Goal: Task Accomplishment & Management: Use online tool/utility

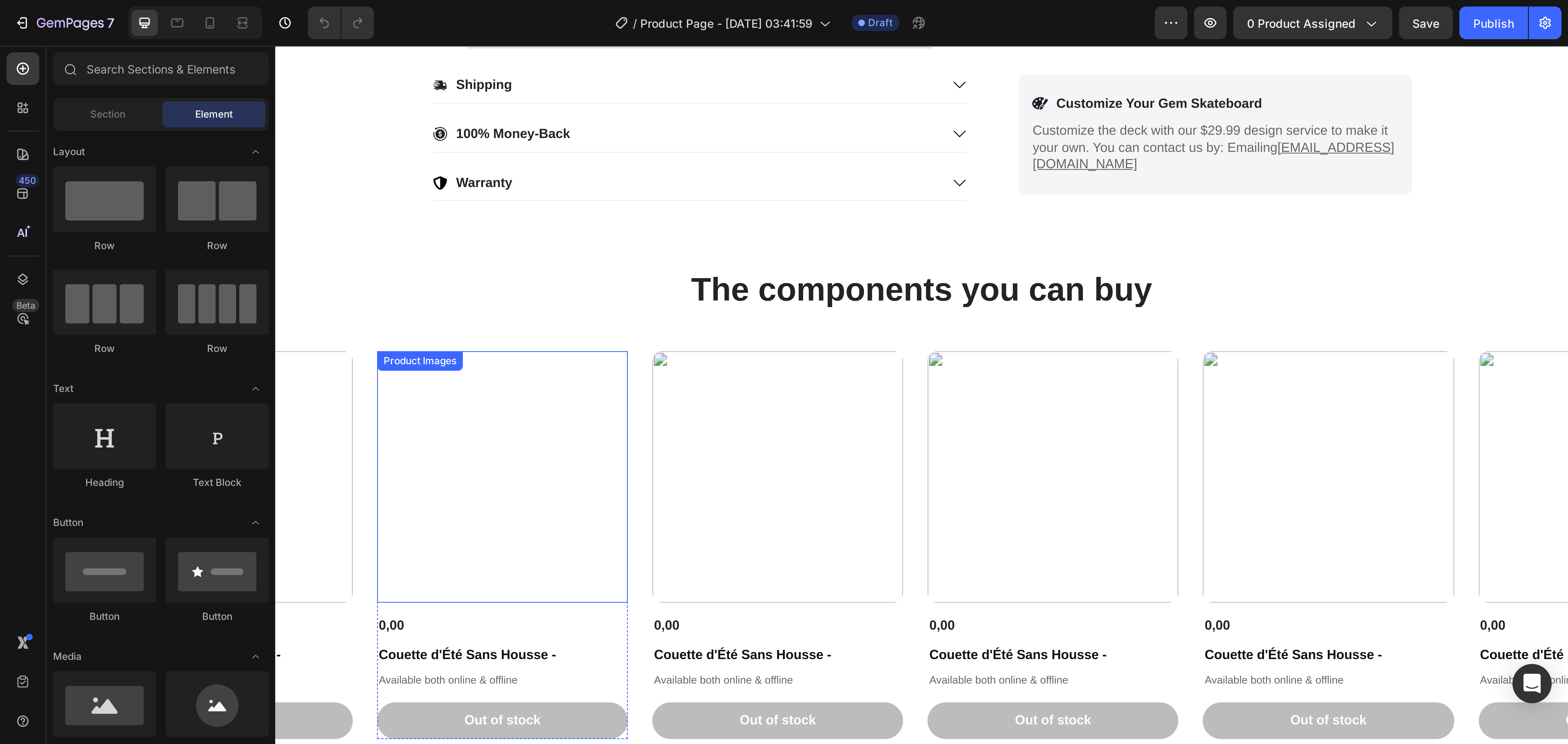
scroll to position [245, 0]
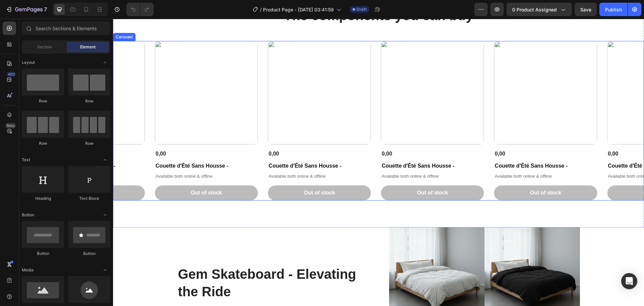
click at [260, 116] on div "Product Images 0,00 Product Price Product Price Couette d'Été Sans Housse - Pro…" at bounding box center [378, 120] width 531 height 159
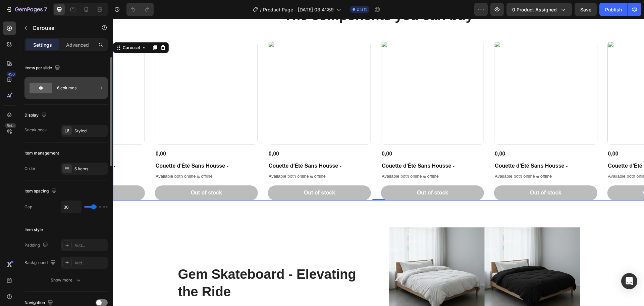
click at [73, 85] on div "6 columns" at bounding box center [77, 87] width 41 height 15
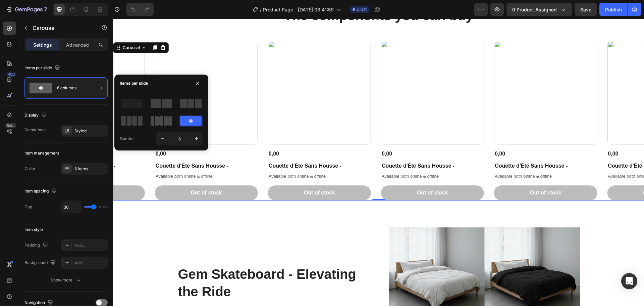
click at [169, 117] on span at bounding box center [170, 120] width 4 height 9
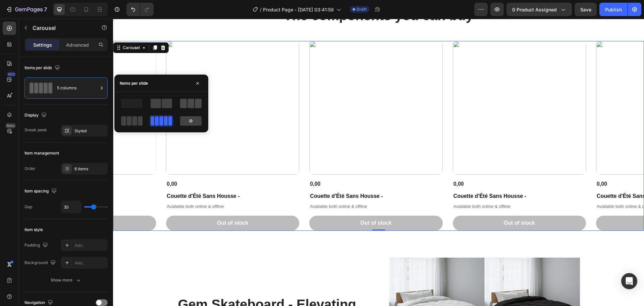
click at [188, 106] on span at bounding box center [190, 103] width 7 height 9
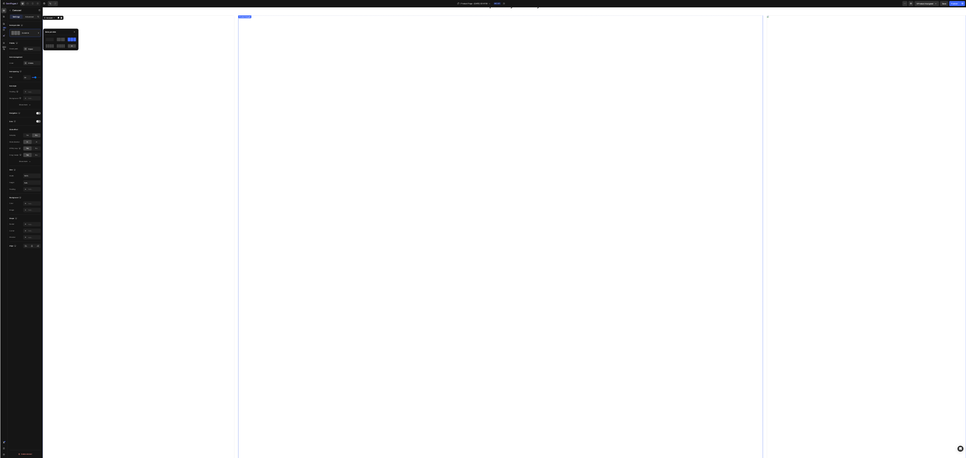
scroll to position [0, 0]
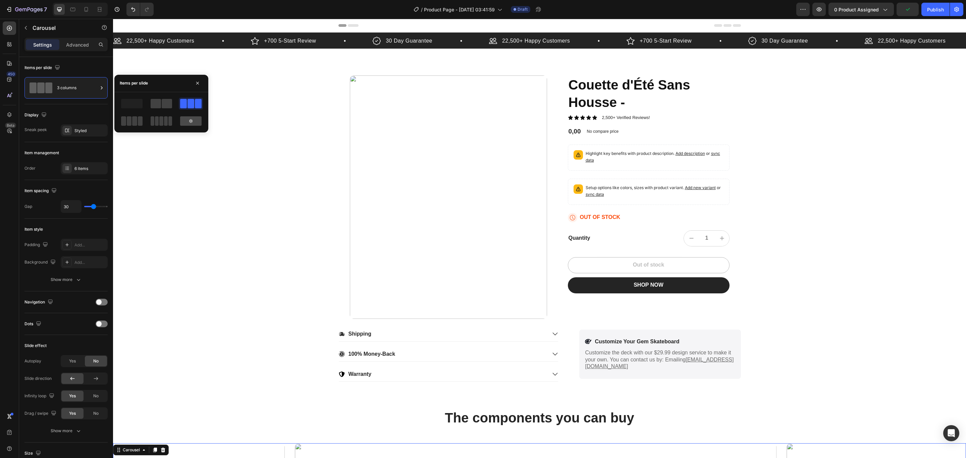
drag, startPoint x: 85, startPoint y: 114, endPoint x: 197, endPoint y: 116, distance: 112.0
click at [200, 126] on div at bounding box center [191, 121] width 24 height 12
click at [196, 115] on div at bounding box center [191, 121] width 24 height 12
click at [160, 133] on button "button" at bounding box center [162, 139] width 12 height 12
type input "5"
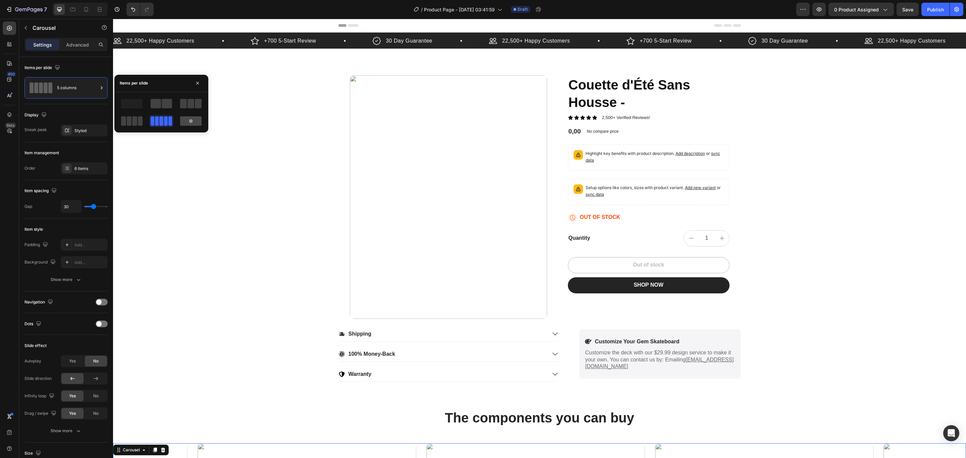
click at [193, 119] on icon at bounding box center [190, 120] width 5 height 5
click at [163, 136] on icon "button" at bounding box center [162, 139] width 7 height 7
type input "5"
click at [163, 136] on icon "button" at bounding box center [162, 139] width 7 height 7
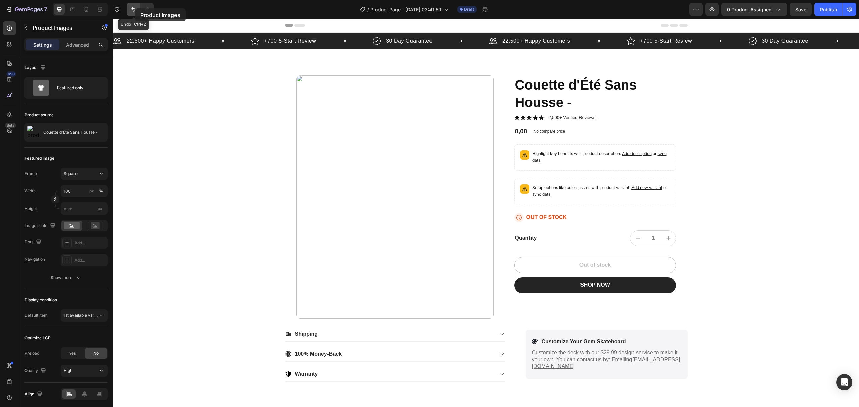
click at [135, 8] on icon "Undo/Redo" at bounding box center [133, 9] width 7 height 7
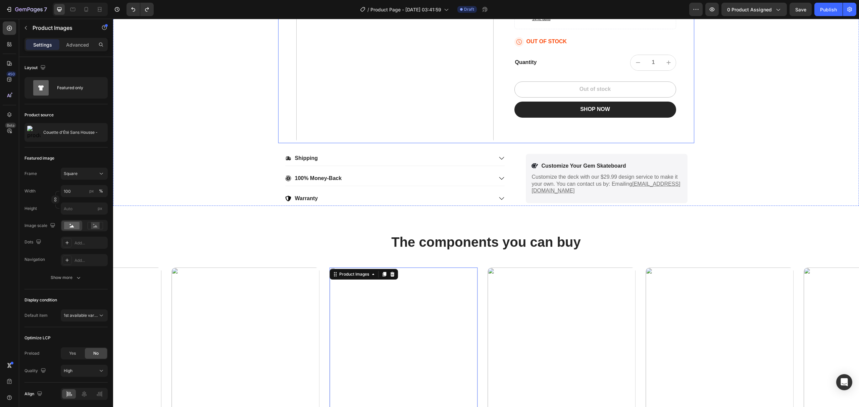
scroll to position [179, 0]
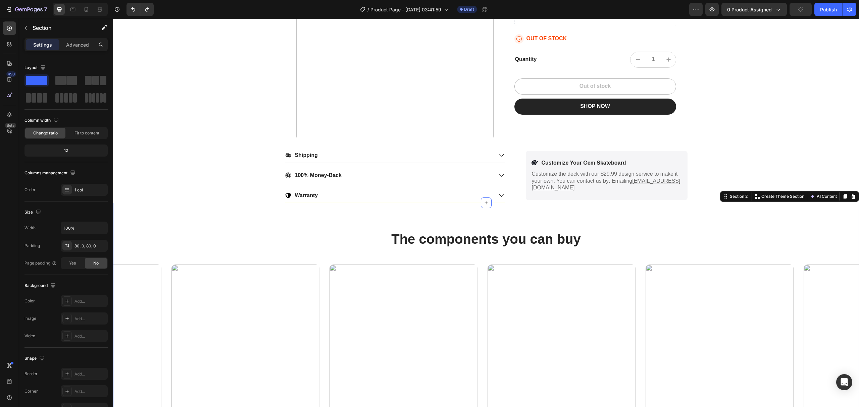
click at [388, 259] on div "The components you can buy Heading Product Images 0,00 Product Price Product Pr…" at bounding box center [486, 349] width 746 height 239
click at [445, 255] on div "The components you can buy Heading Product Images 0,00 Product Price Product Pr…" at bounding box center [486, 349] width 746 height 239
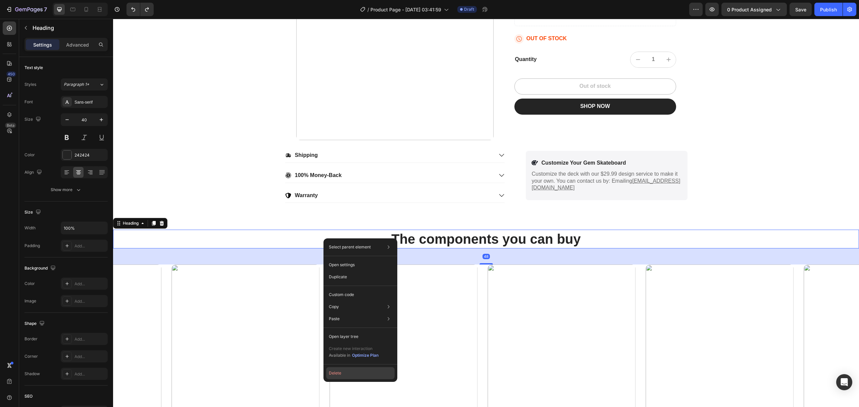
click at [355, 305] on button "Delete" at bounding box center [360, 373] width 68 height 12
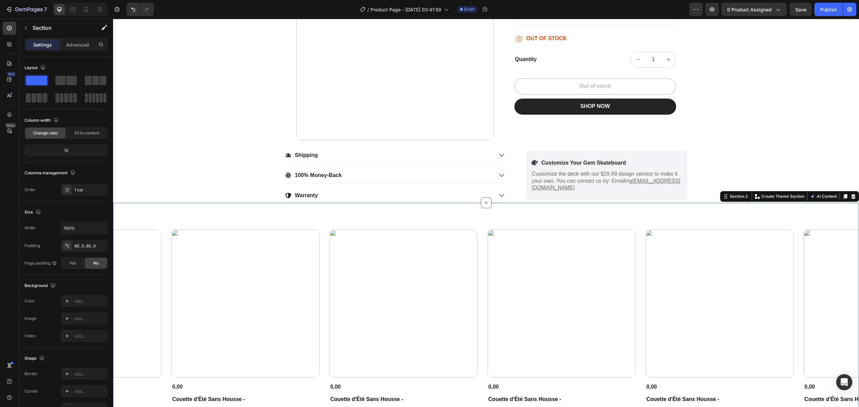
click at [406, 225] on div "Product Images 0,00 Product Price Product Price Couette d'Été Sans Housse - Pro…" at bounding box center [486, 332] width 746 height 258
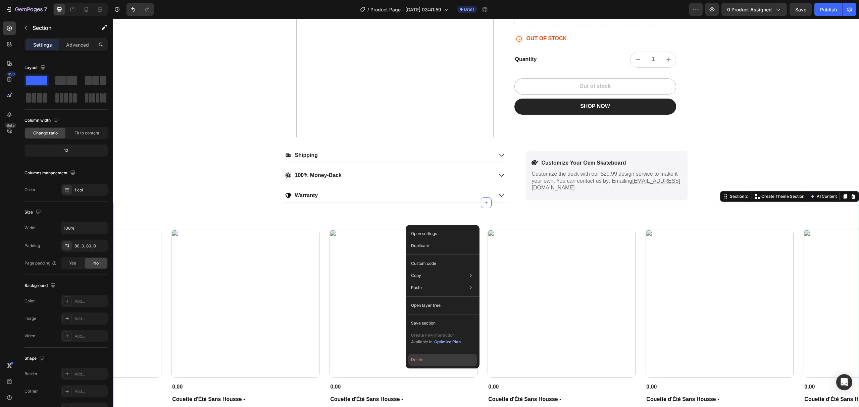
click at [412, 305] on button "Delete" at bounding box center [442, 360] width 68 height 12
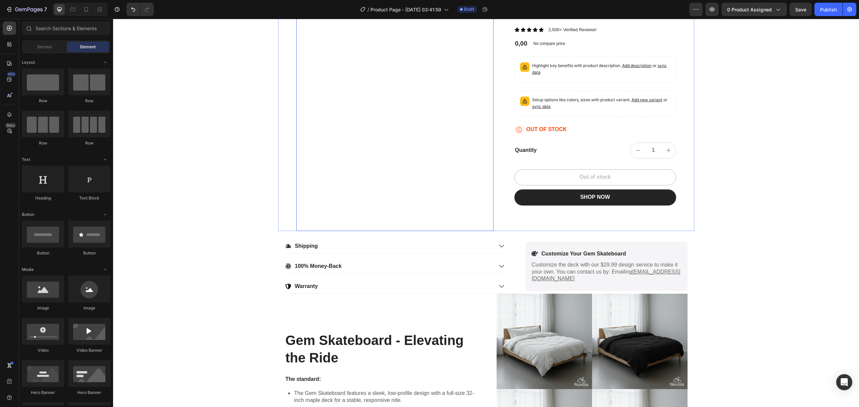
scroll to position [89, 0]
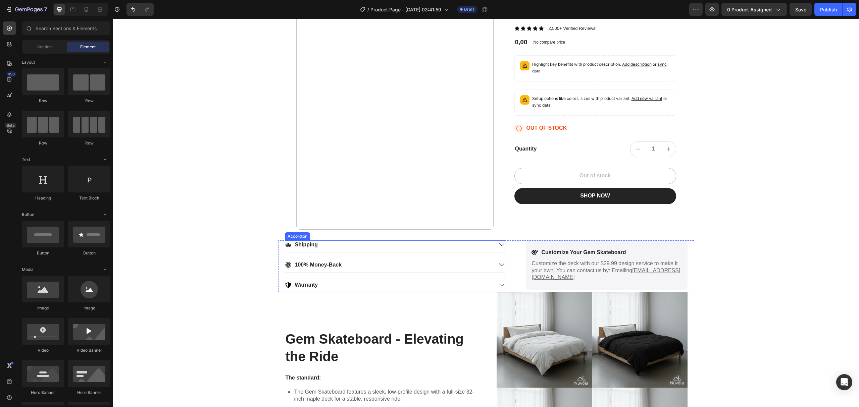
click at [481, 233] on div "22,500+ Happy Customers Item List +700 5-Start Review Item List 30 Day Guarante…" at bounding box center [486, 117] width 746 height 349
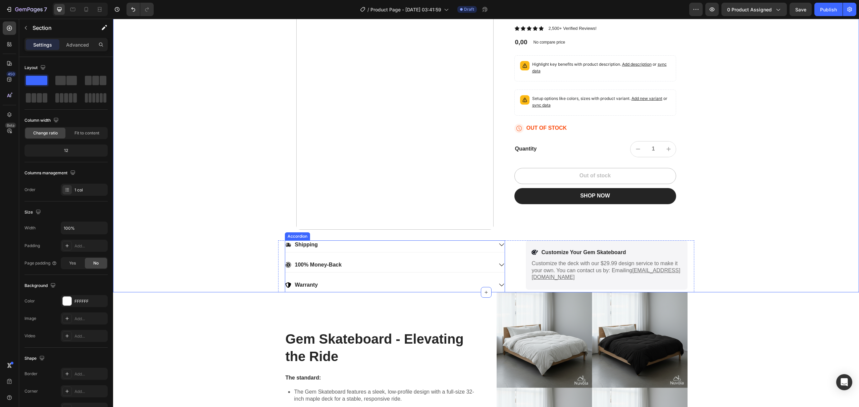
click at [481, 252] on div "Shipping" at bounding box center [394, 246] width 219 height 12
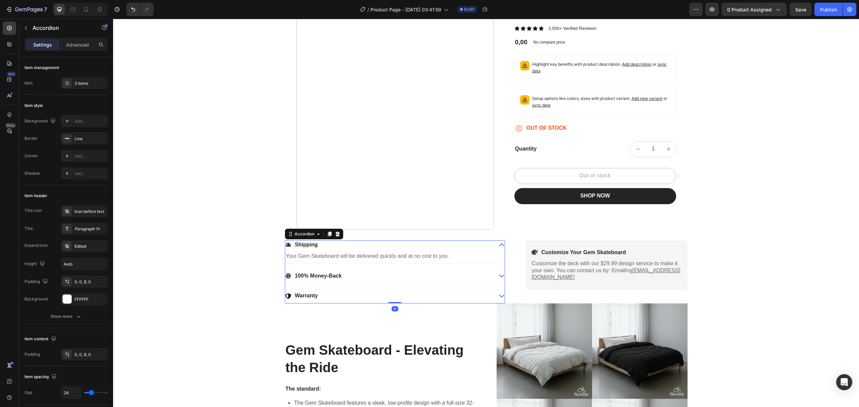
click at [481, 248] on div "Shipping" at bounding box center [389, 244] width 208 height 9
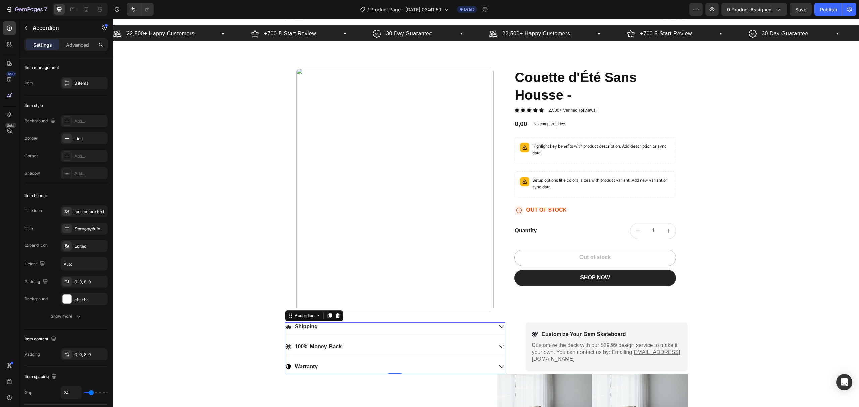
scroll to position [0, 0]
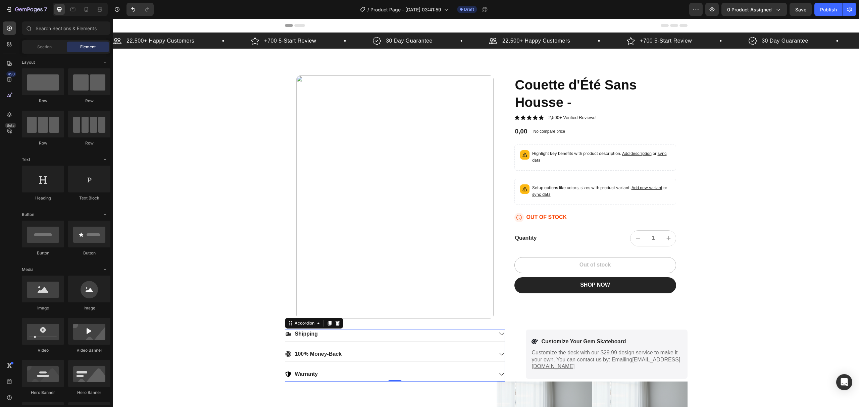
click at [294, 26] on icon at bounding box center [299, 25] width 11 height 3
click at [310, 22] on div "Header" at bounding box center [486, 25] width 402 height 13
click at [228, 40] on div "22,500+ Happy Customers Item List" at bounding box center [182, 41] width 138 height 10
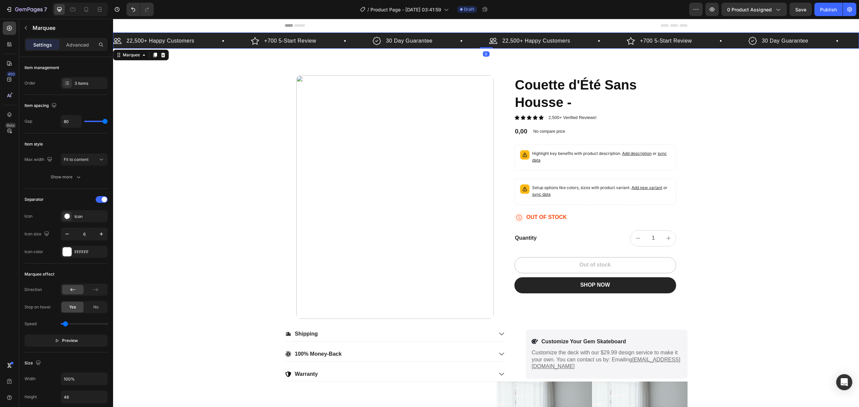
click at [177, 34] on div "22,500+ Happy Customers Item List +700 5-Start Review Item List 30 Day Guarante…" at bounding box center [486, 41] width 746 height 16
click at [507, 114] on div "Product Images Couette d'Été Sans Housse - Product Title Icon Icon Icon Icon Ic…" at bounding box center [486, 197] width 416 height 244
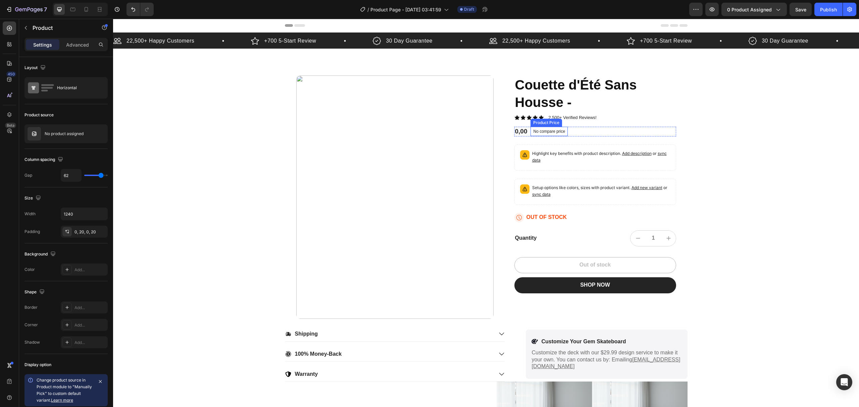
click at [549, 119] on div "Product Price" at bounding box center [546, 123] width 32 height 8
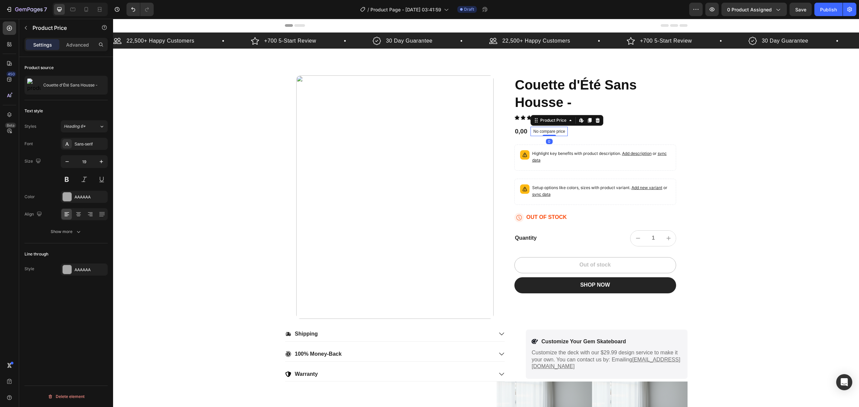
click at [556, 127] on div "No compare price" at bounding box center [548, 131] width 37 height 9
click at [600, 145] on div "Highlight key benefits with product description. Add description or sync data" at bounding box center [595, 158] width 162 height 26
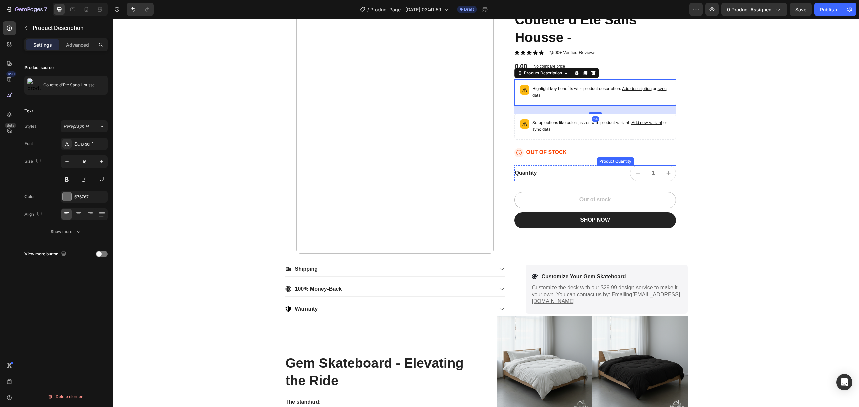
scroll to position [45, 0]
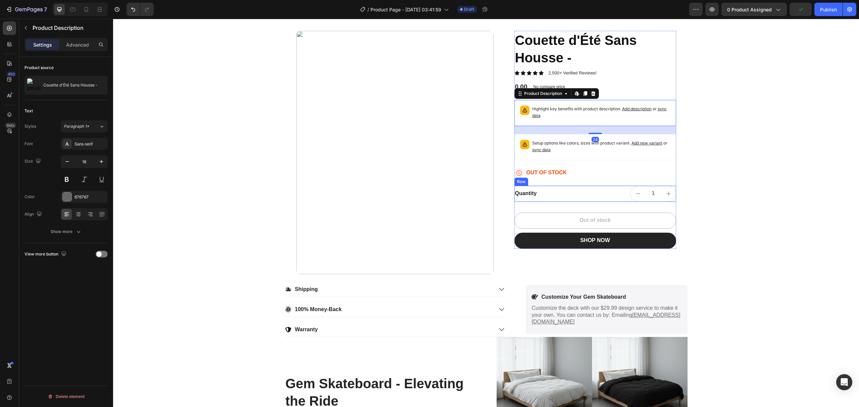
click at [543, 188] on div "Quantity Text Block" at bounding box center [553, 194] width 79 height 16
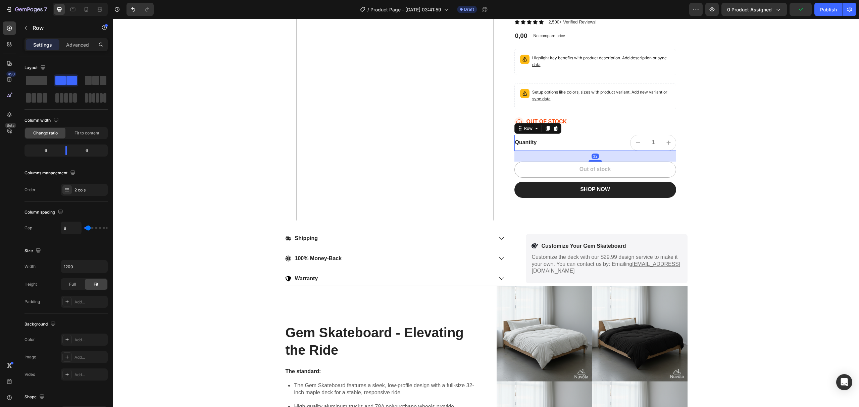
scroll to position [179, 0]
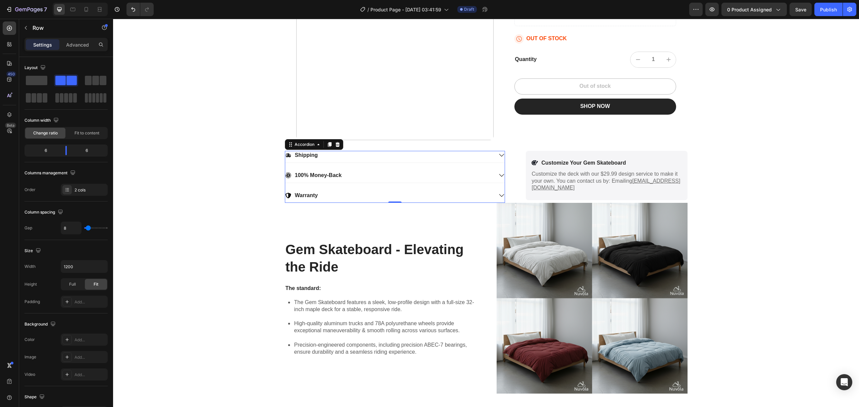
click at [400, 157] on div "Shipping" at bounding box center [389, 155] width 208 height 9
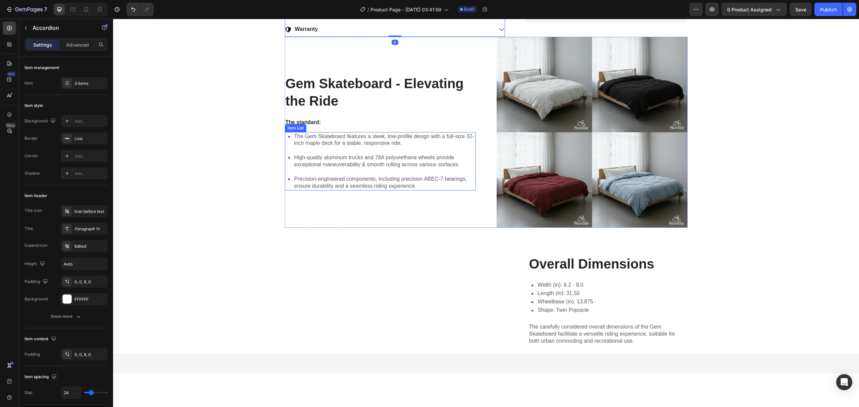
scroll to position [358, 0]
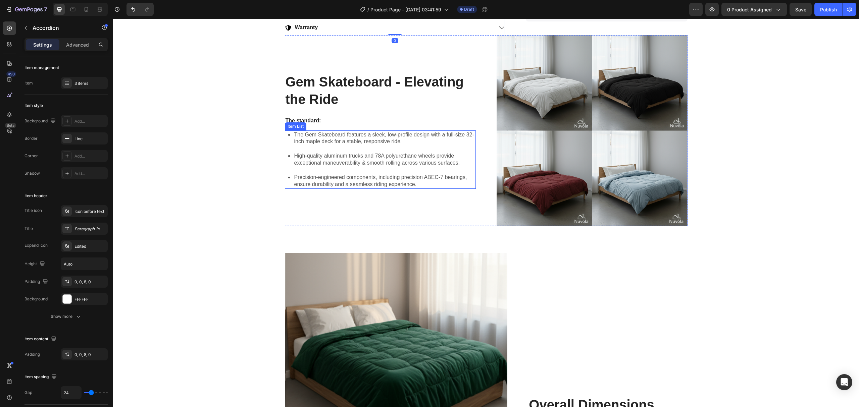
click at [416, 133] on p "The Gem Skateboard features a sleek, low-profile design with a full-size 32-inc…" at bounding box center [384, 138] width 180 height 14
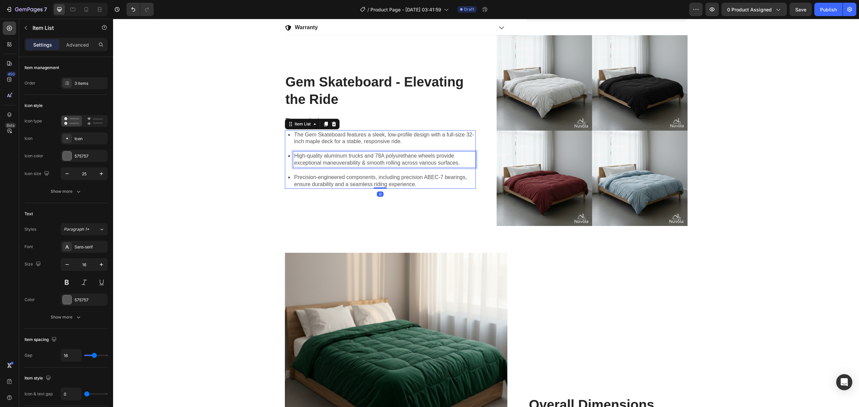
click at [396, 159] on p "High-quality aluminum trucks and 78A polyurethane wheels provide exceptional ma…" at bounding box center [384, 160] width 180 height 14
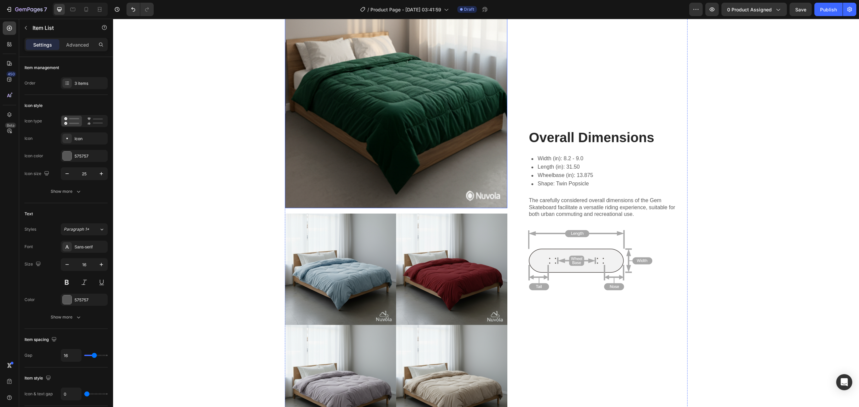
click at [443, 161] on img at bounding box center [396, 97] width 223 height 223
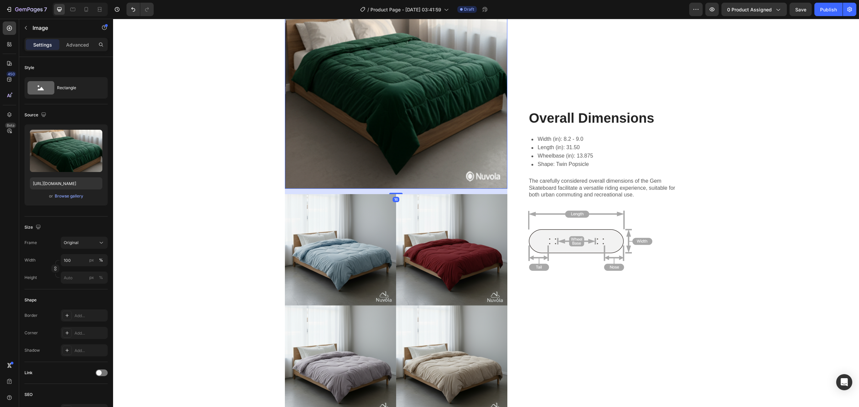
scroll to position [850, 0]
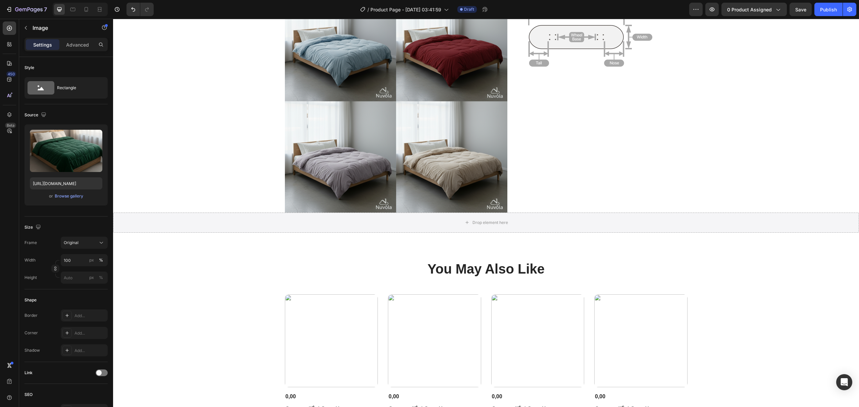
click at [443, 161] on img at bounding box center [396, 101] width 223 height 223
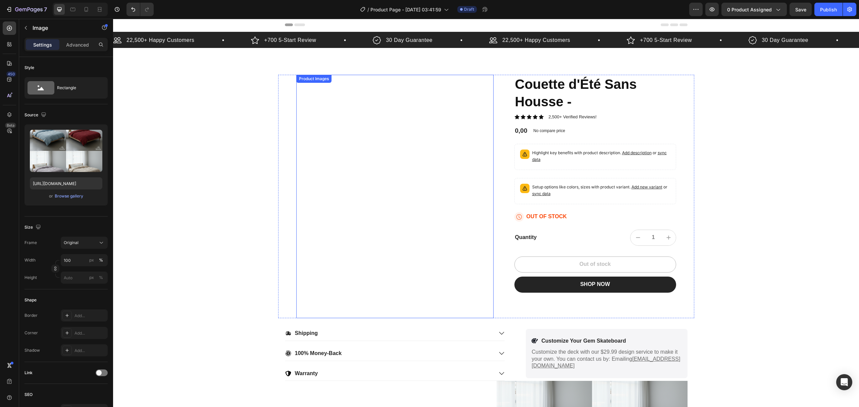
scroll to position [0, 0]
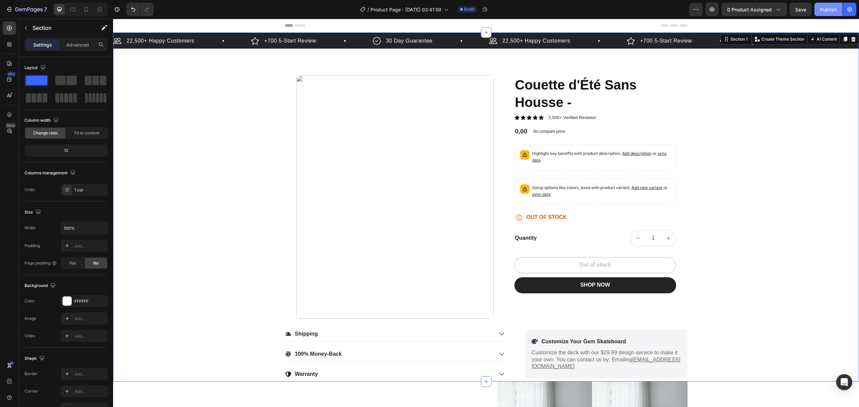
click at [644, 8] on button "Publish" at bounding box center [828, 9] width 28 height 13
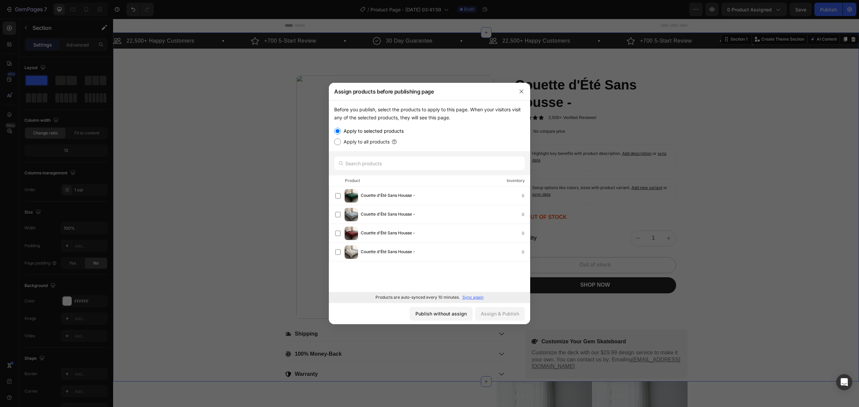
click at [364, 141] on label "Apply to all products" at bounding box center [365, 142] width 49 height 8
click at [341, 141] on input "Apply to all products" at bounding box center [337, 142] width 7 height 7
radio input "true"
click at [488, 305] on div "Publish without assign Assign & Publish" at bounding box center [429, 313] width 201 height 21
click at [489, 305] on div "Publish without assign Assign & Publish" at bounding box center [429, 313] width 201 height 21
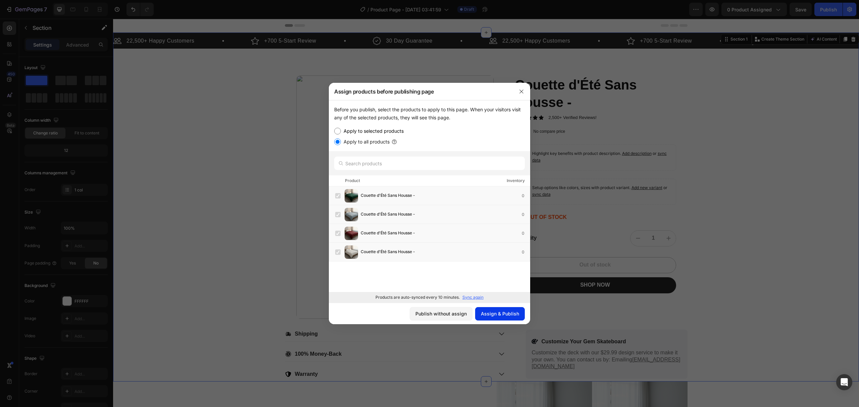
click at [490, 305] on button "Assign & Publish" at bounding box center [500, 313] width 50 height 13
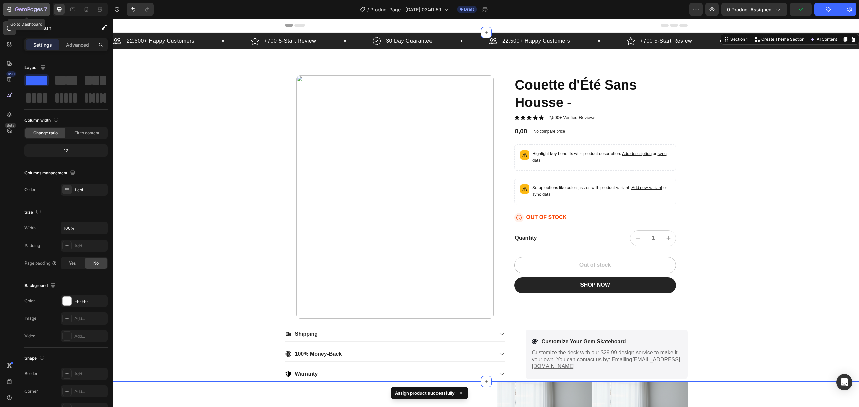
click at [42, 14] on button "7" at bounding box center [26, 9] width 47 height 13
click at [826, 10] on div "Publish" at bounding box center [828, 9] width 17 height 7
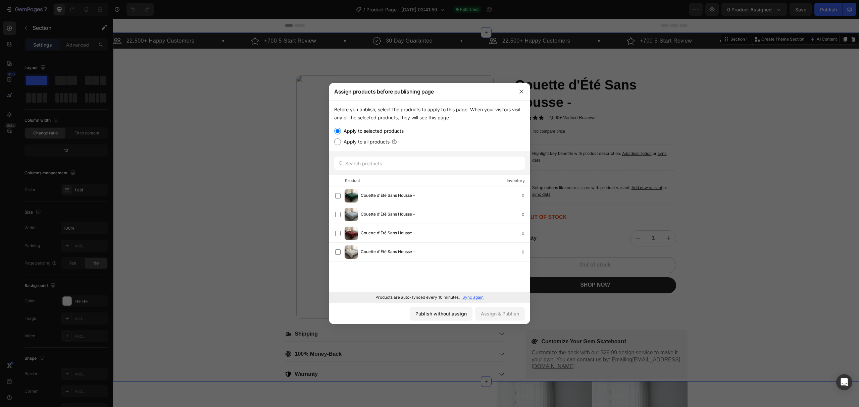
click at [377, 144] on label "Apply to all products" at bounding box center [365, 142] width 49 height 8
click at [341, 144] on input "Apply to all products" at bounding box center [337, 142] width 7 height 7
radio input "true"
click at [484, 316] on div "Assign & Publish" at bounding box center [500, 313] width 38 height 7
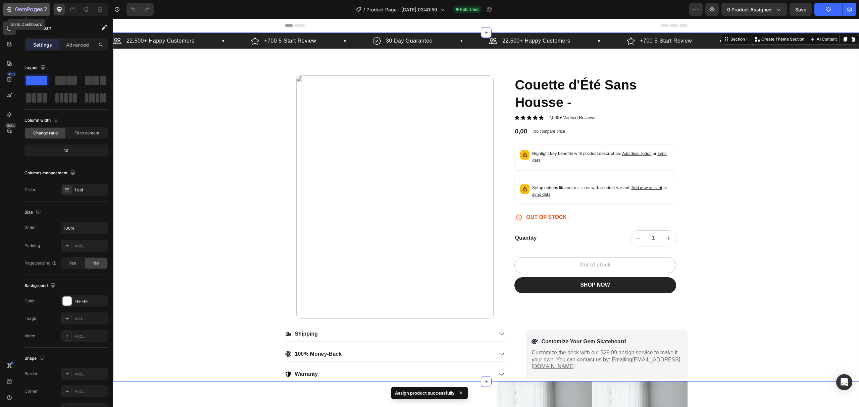
click at [37, 9] on icon "button" at bounding box center [29, 10] width 28 height 6
